Goal: Check status: Check status

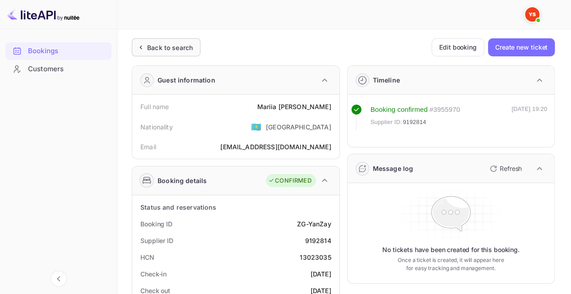
click at [177, 51] on div "Back to search" at bounding box center [170, 47] width 46 height 9
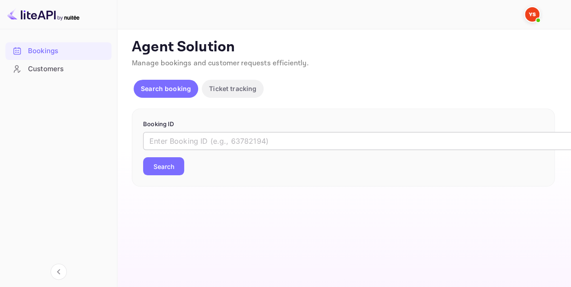
click at [234, 134] on input "text" at bounding box center [368, 141] width 451 height 18
paste input "8366585"
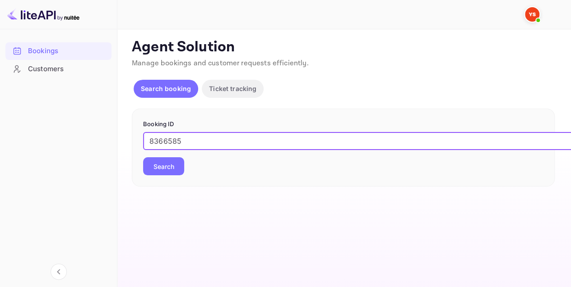
type input "8366585"
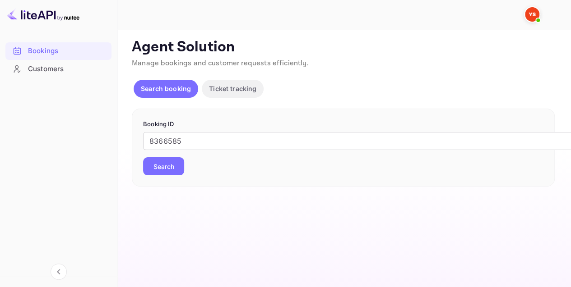
click at [158, 171] on button "Search" at bounding box center [163, 166] width 41 height 18
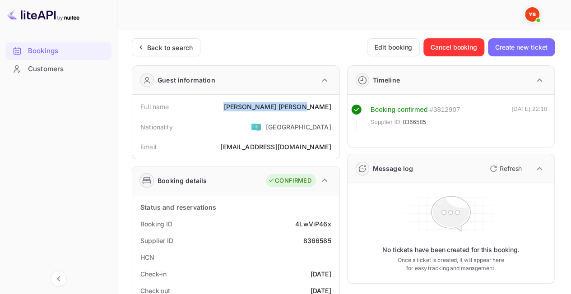
drag, startPoint x: 332, startPoint y: 106, endPoint x: 285, endPoint y: 106, distance: 46.9
click at [285, 106] on div "Full name [PERSON_NAME]" at bounding box center [236, 106] width 200 height 17
copy div "[PERSON_NAME]"
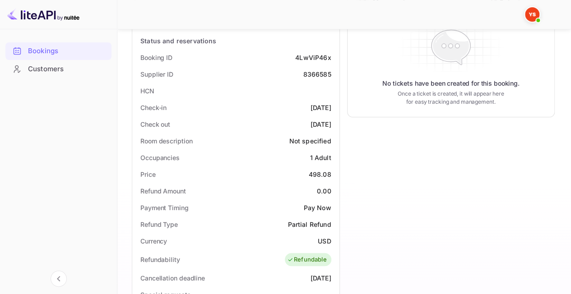
scroll to position [180, 0]
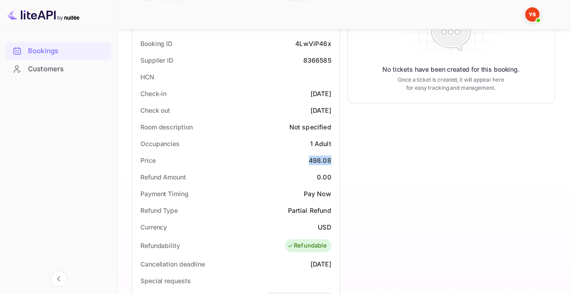
drag, startPoint x: 308, startPoint y: 159, endPoint x: 331, endPoint y: 157, distance: 23.5
click at [331, 157] on div "Price 498.08" at bounding box center [236, 160] width 200 height 17
copy div "498.08"
